Goal: Information Seeking & Learning: Learn about a topic

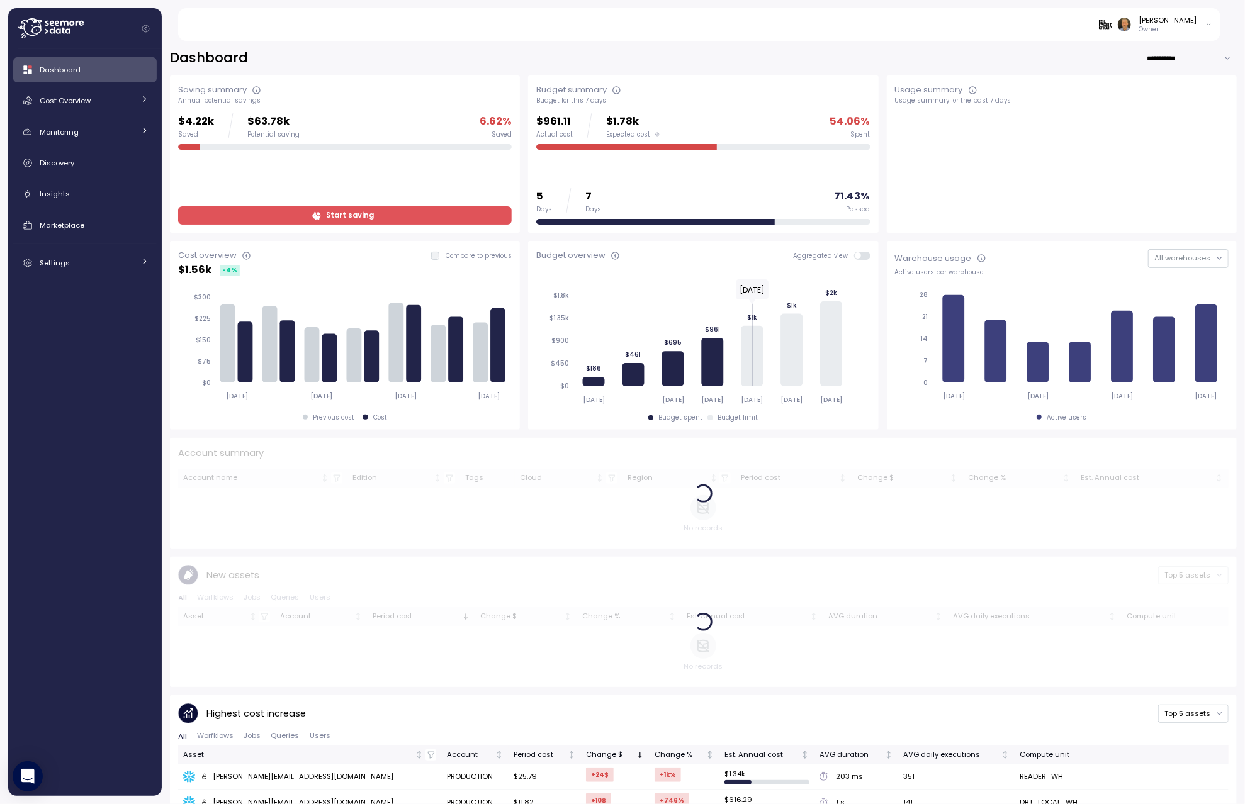
click at [315, 216] on icon at bounding box center [317, 216] width 8 height 8
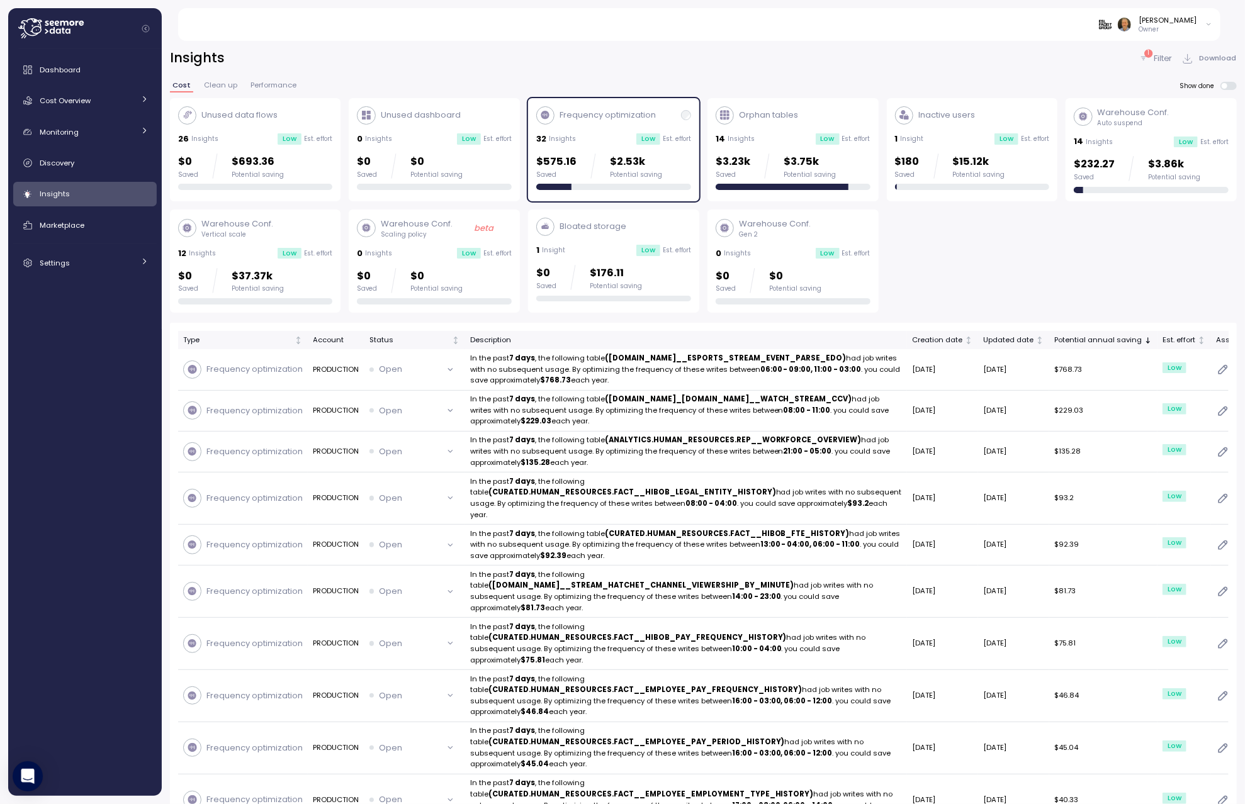
click at [612, 118] on p "Frequency optimization" at bounding box center [608, 115] width 96 height 13
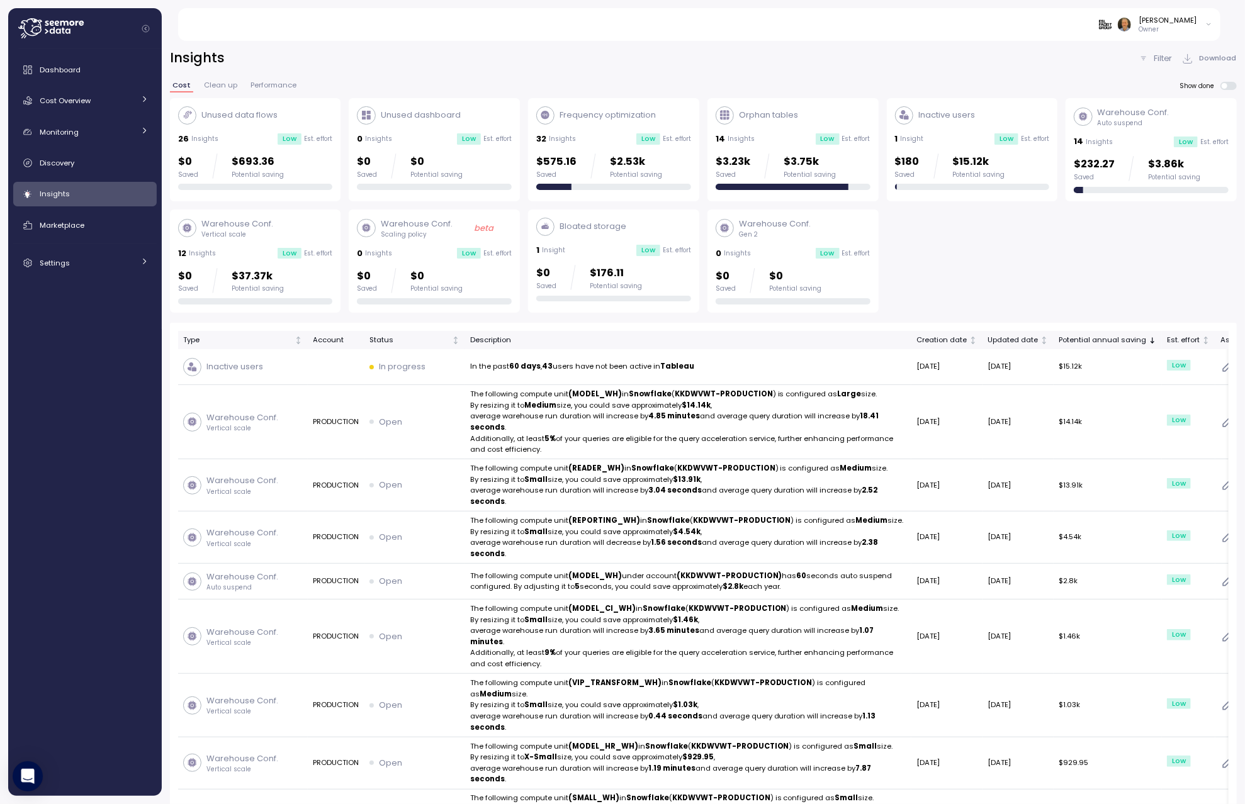
click at [791, 115] on p "Orphan tables" at bounding box center [768, 115] width 59 height 13
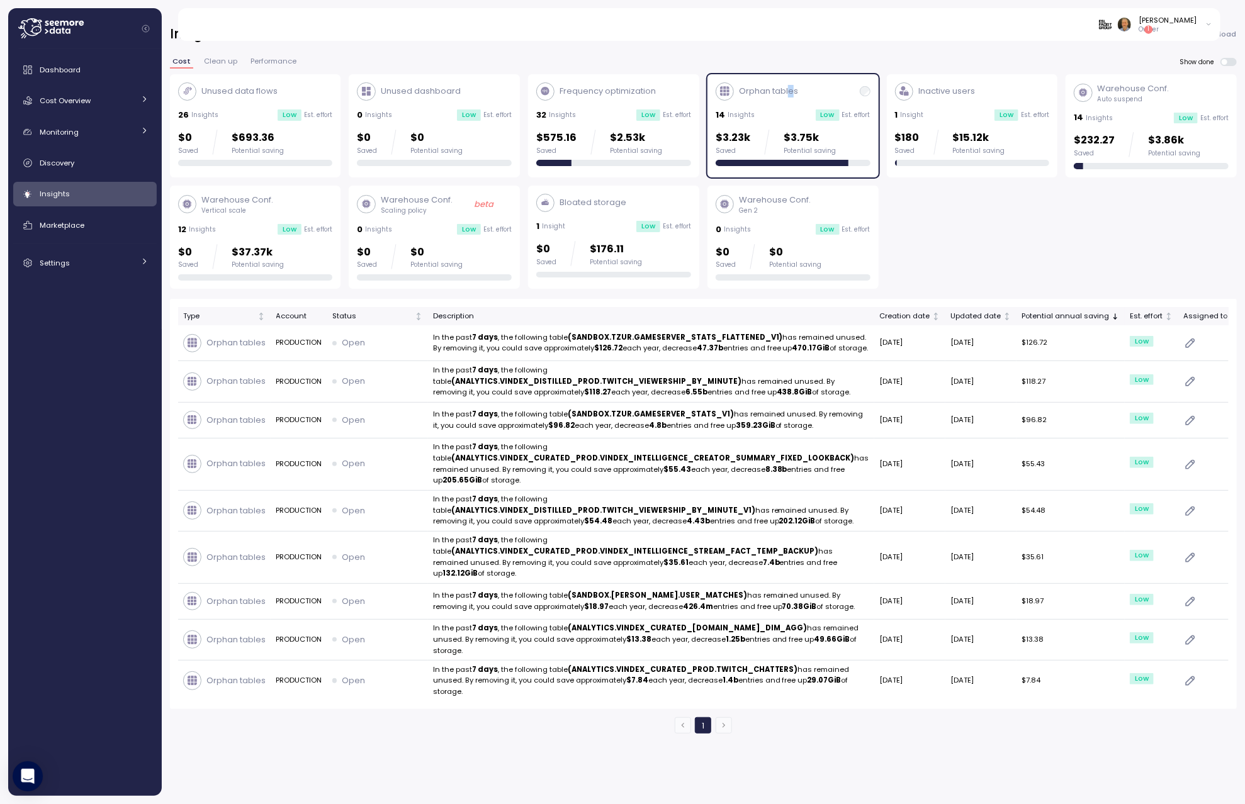
scroll to position [18, 0]
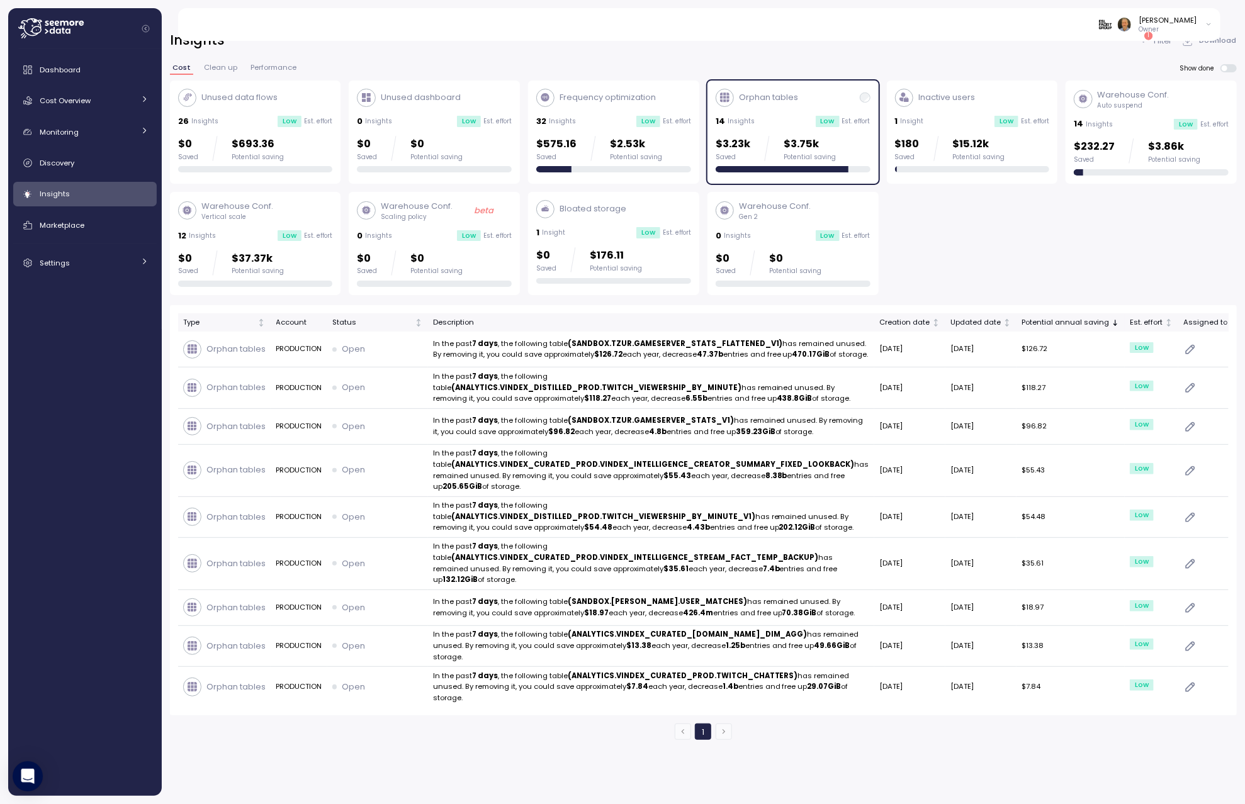
drag, startPoint x: 833, startPoint y: 93, endPoint x: 373, endPoint y: 44, distance: 462.1
click at [833, 93] on div "Orphan tables" at bounding box center [793, 98] width 155 height 18
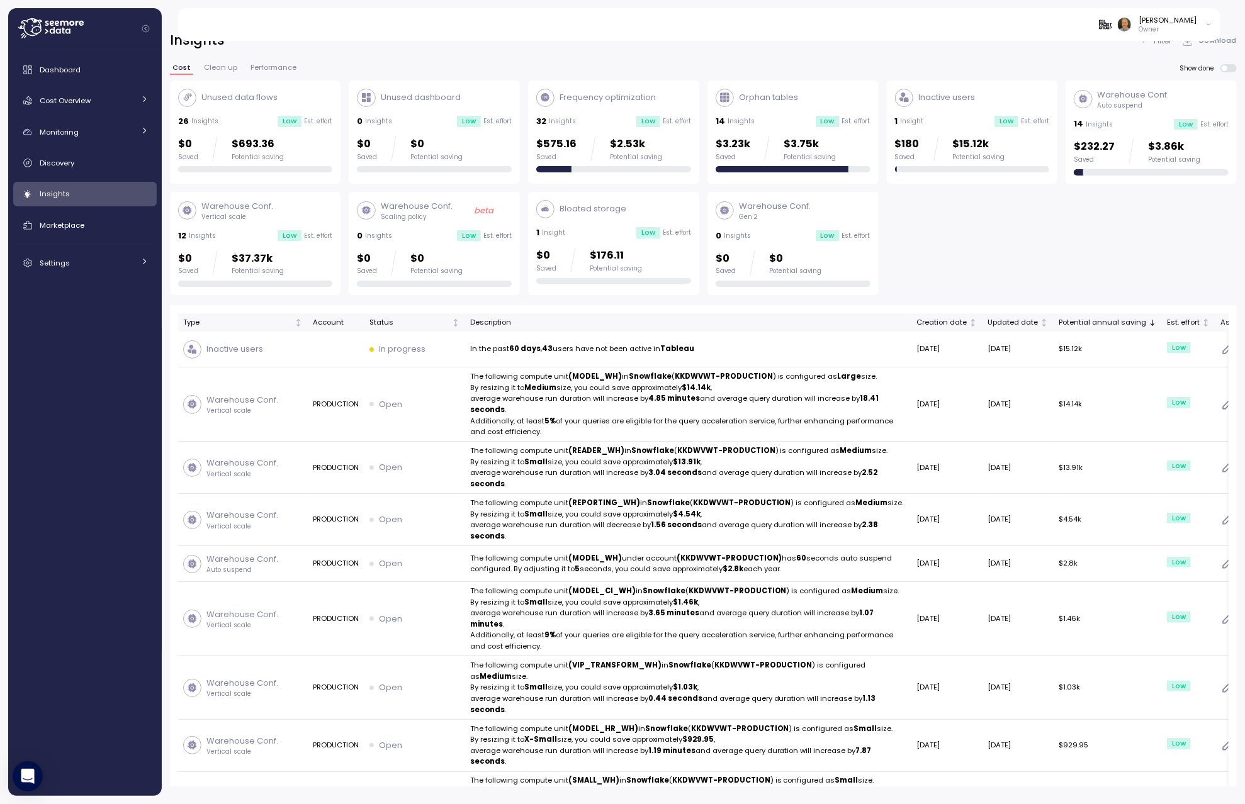
click at [1134, 92] on p "Warehouse Conf." at bounding box center [1134, 95] width 72 height 13
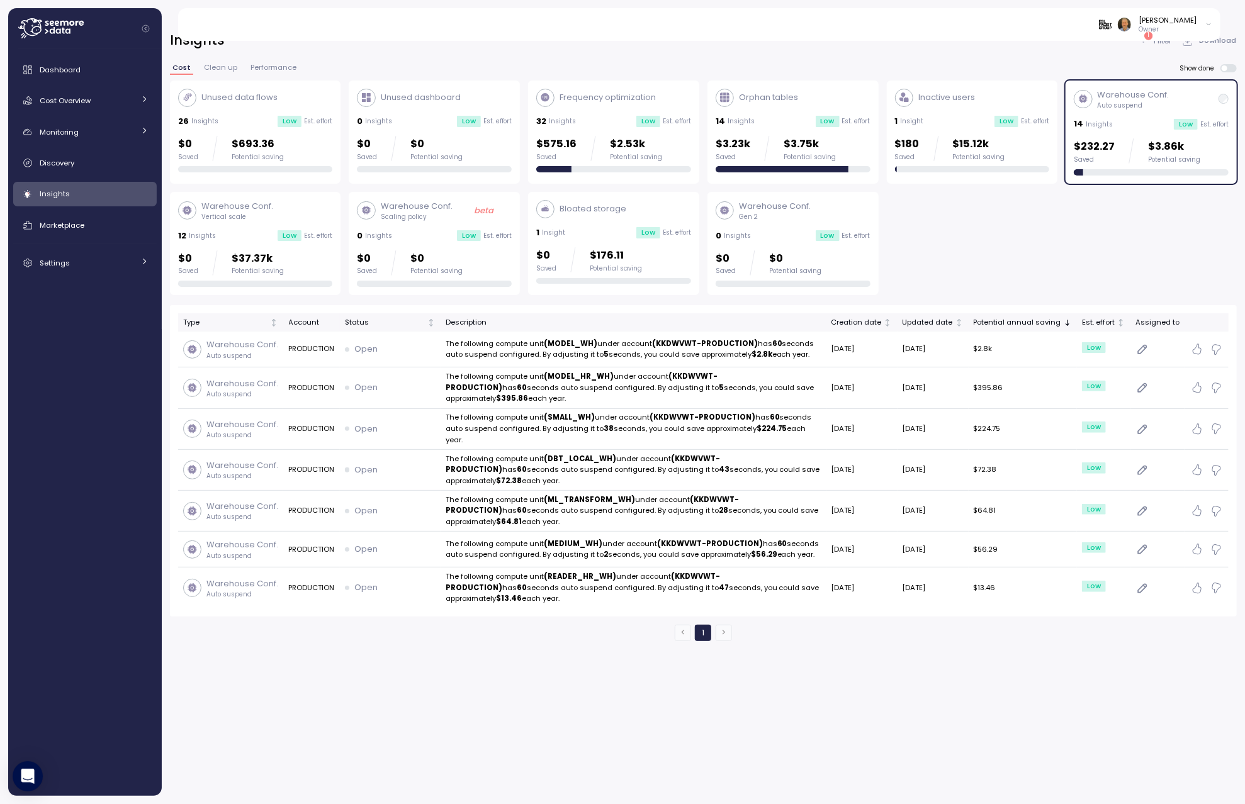
drag, startPoint x: 1195, startPoint y: 84, endPoint x: 471, endPoint y: 103, distance: 724.1
click at [1195, 84] on div "Warehouse Conf. Auto suspend 14 Insights Low Est. effort $232.27 Saved $3.86k P…" at bounding box center [1151, 132] width 171 height 103
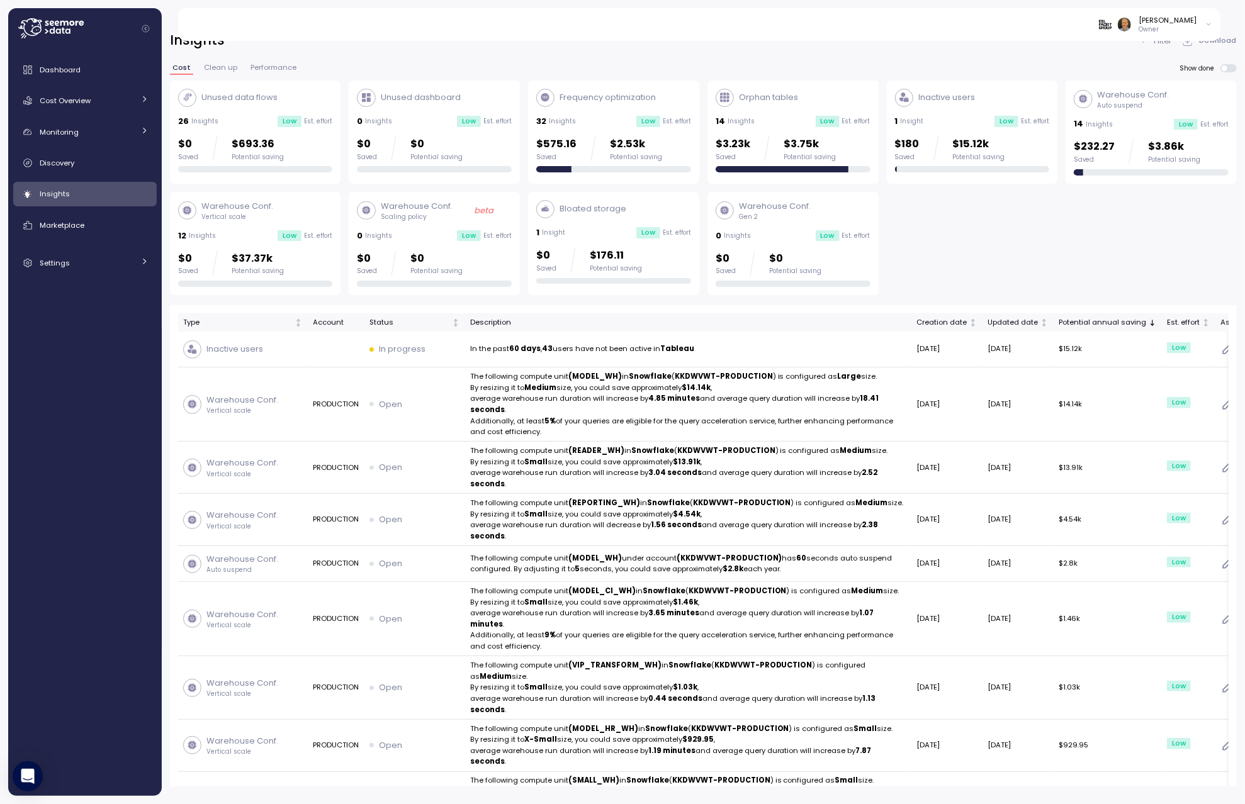
click at [238, 115] on div "26 Insights Low Est. effort" at bounding box center [255, 121] width 155 height 13
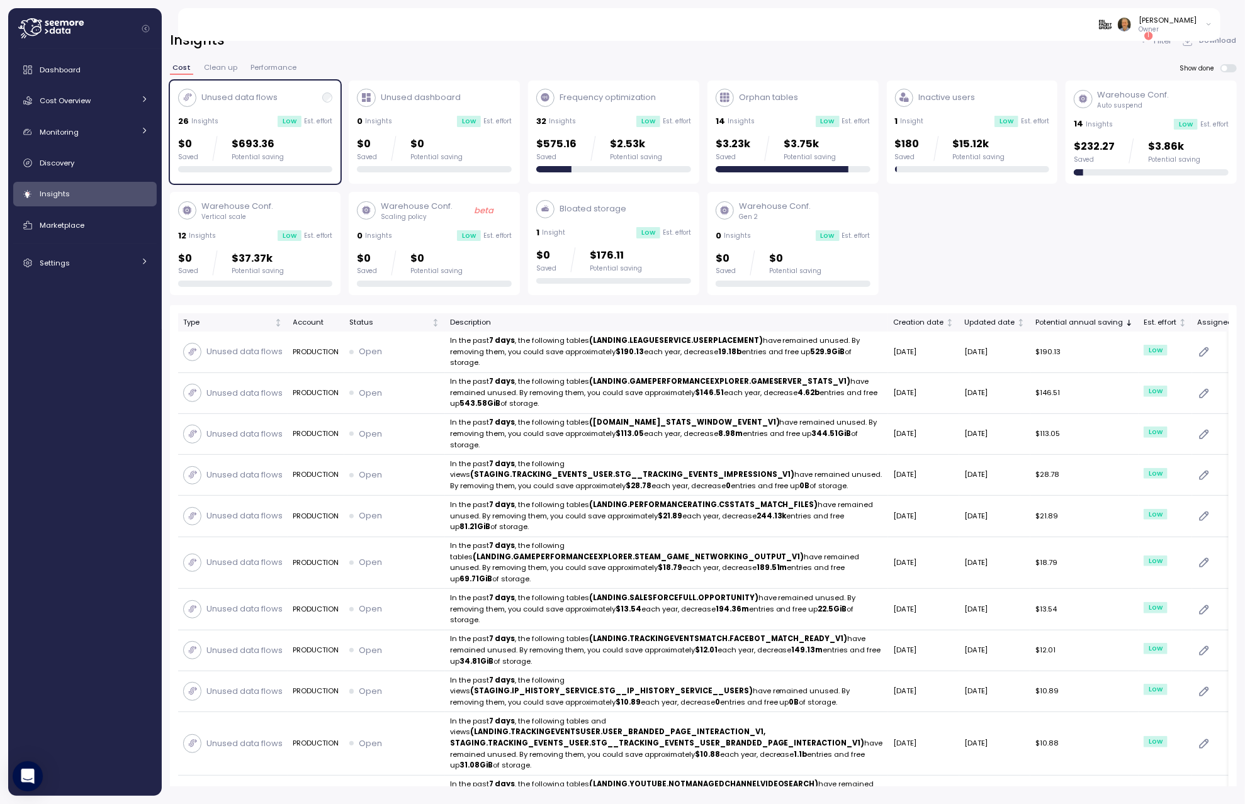
scroll to position [12, 0]
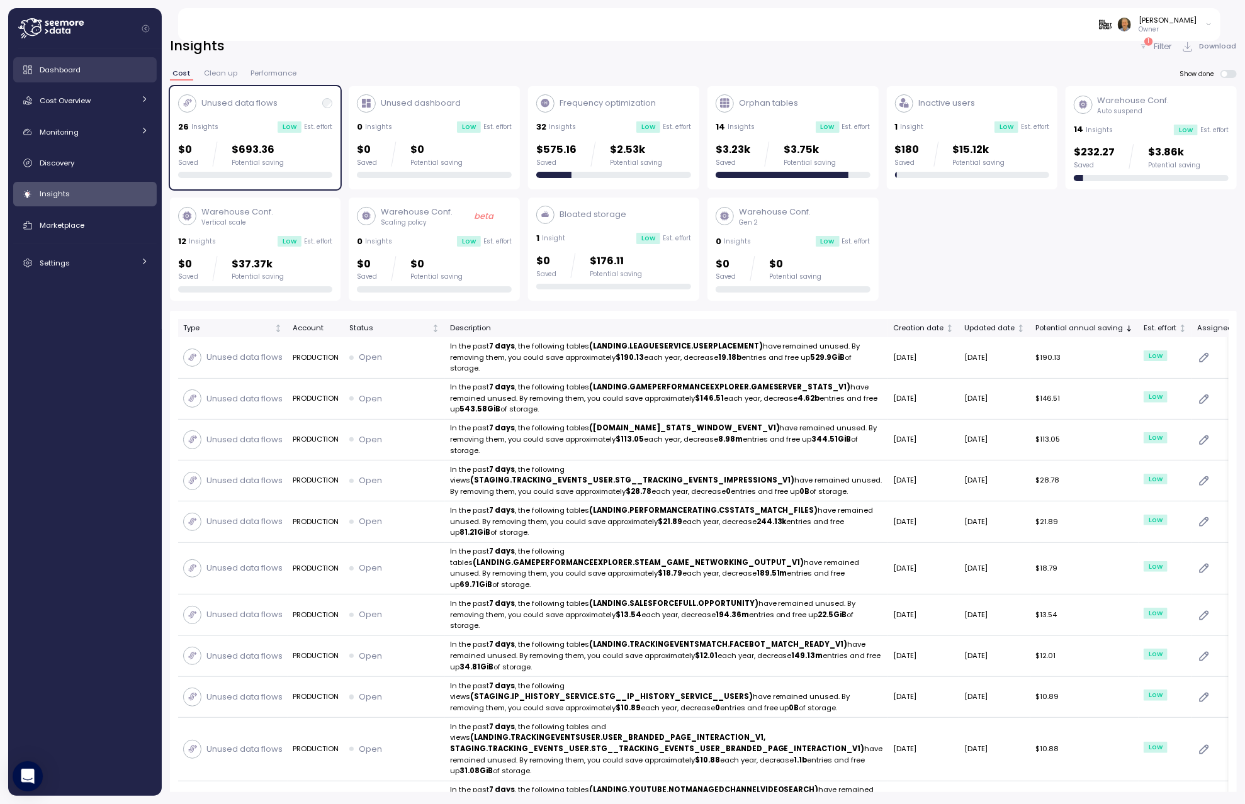
click at [82, 76] on link "Dashboard" at bounding box center [85, 69] width 144 height 25
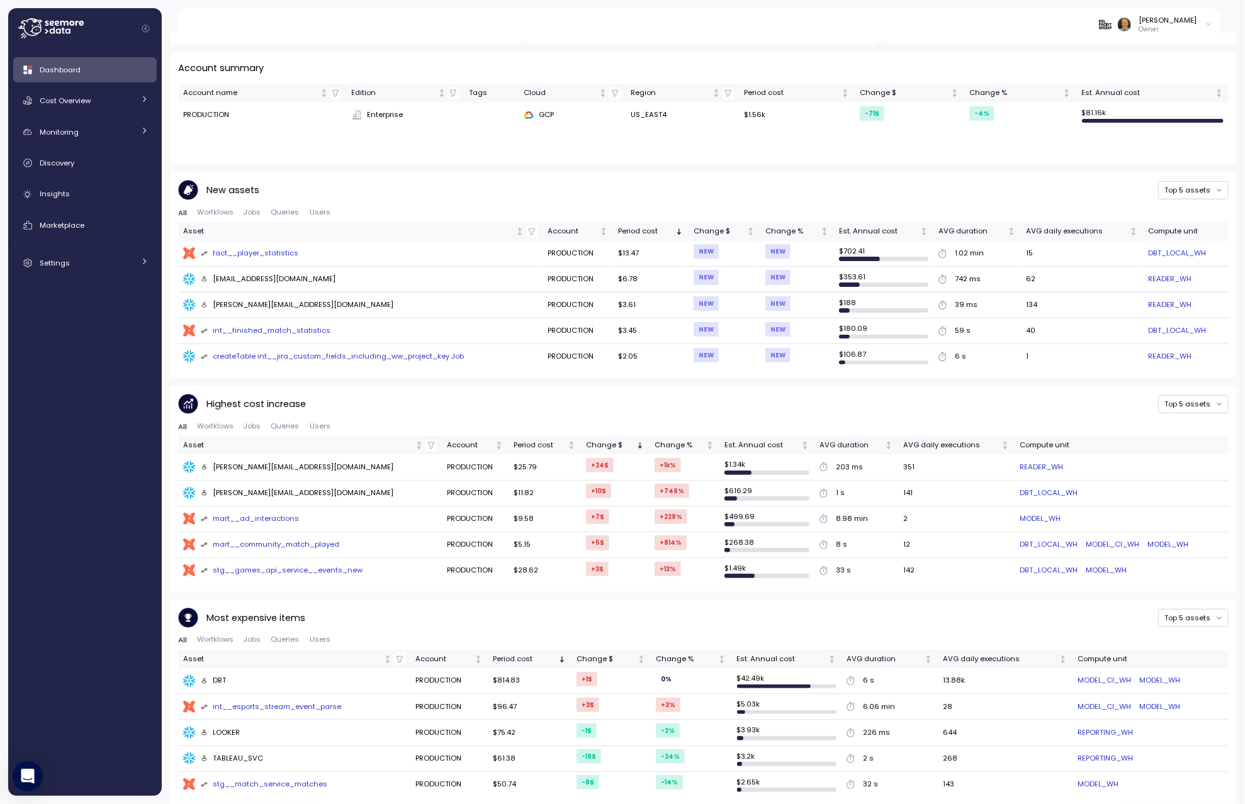
scroll to position [381, 0]
